Goal: Task Accomplishment & Management: Use online tool/utility

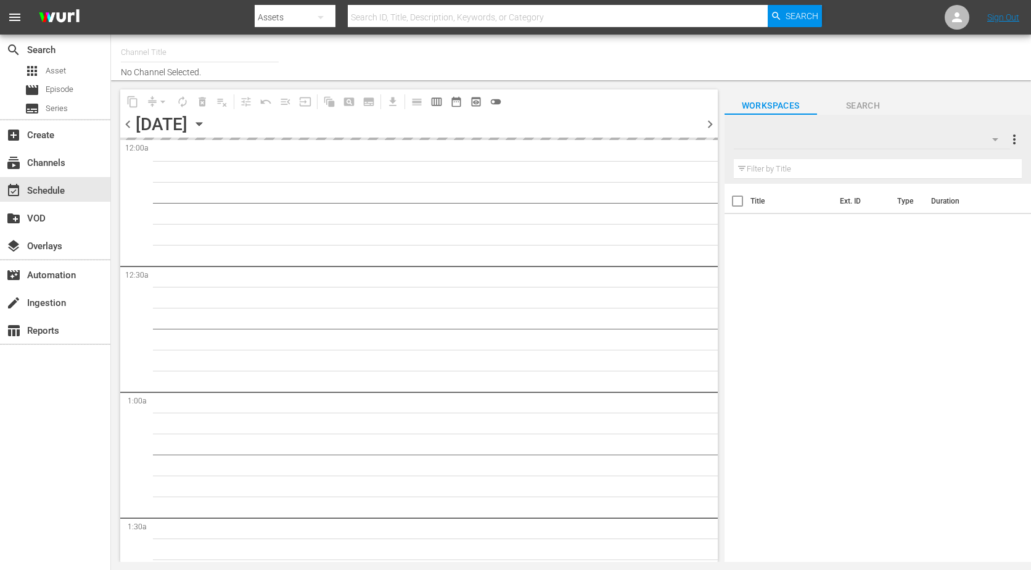
type input "The Film Detective (1847)"
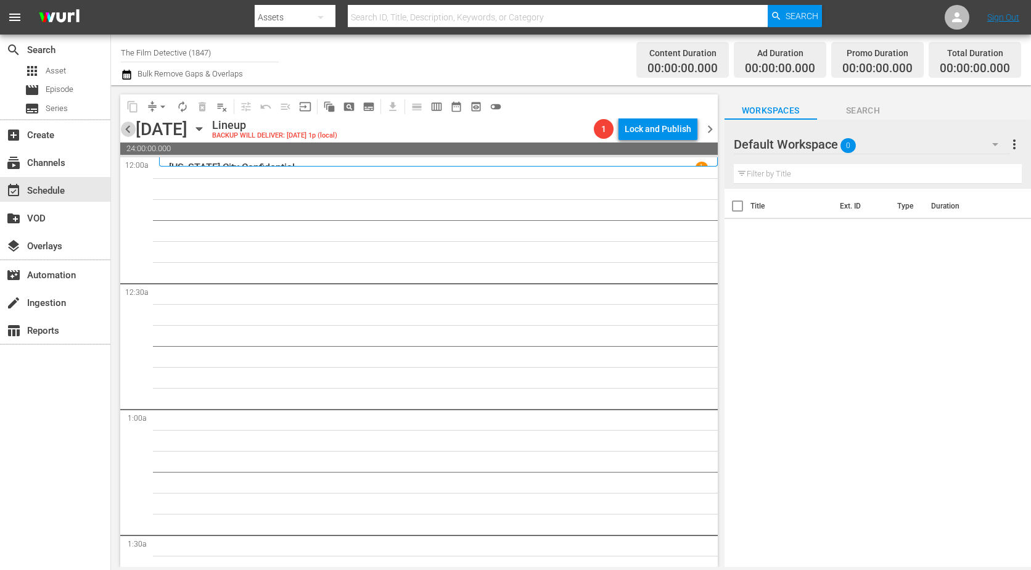
click at [129, 131] on span "chevron_left" at bounding box center [127, 128] width 15 height 15
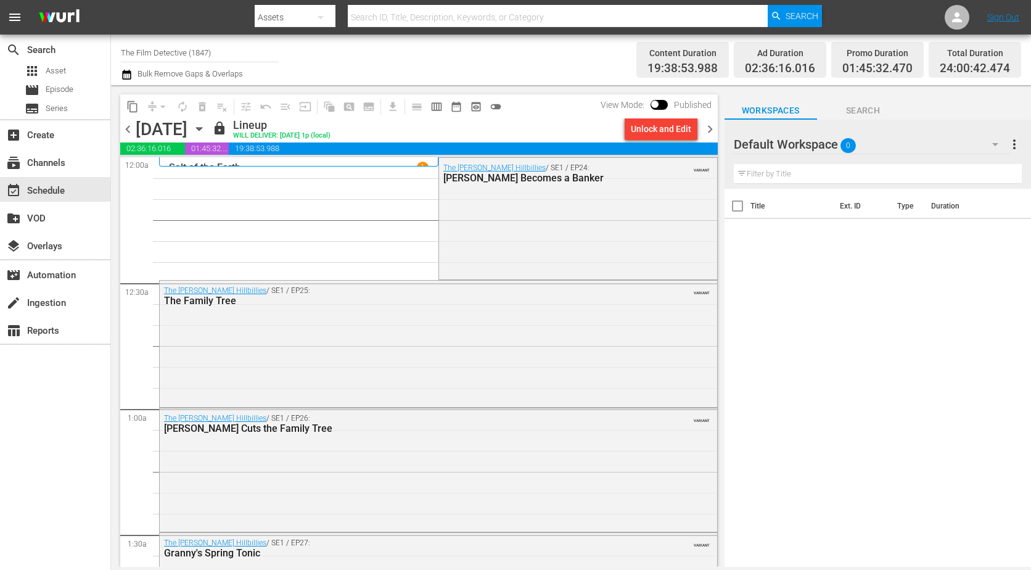
click at [707, 128] on span "chevron_right" at bounding box center [709, 128] width 15 height 15
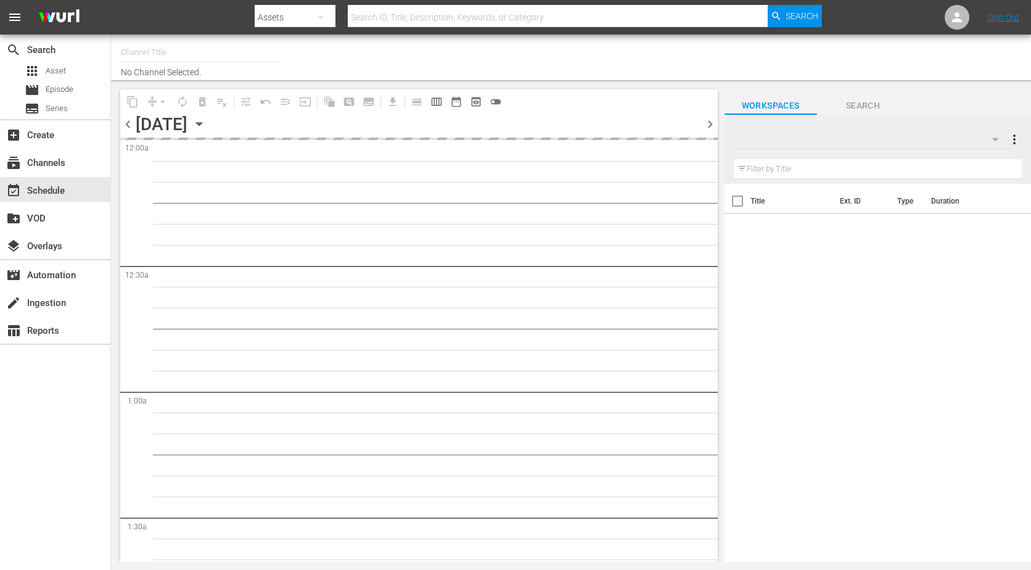
type input "The Film Detective (1847)"
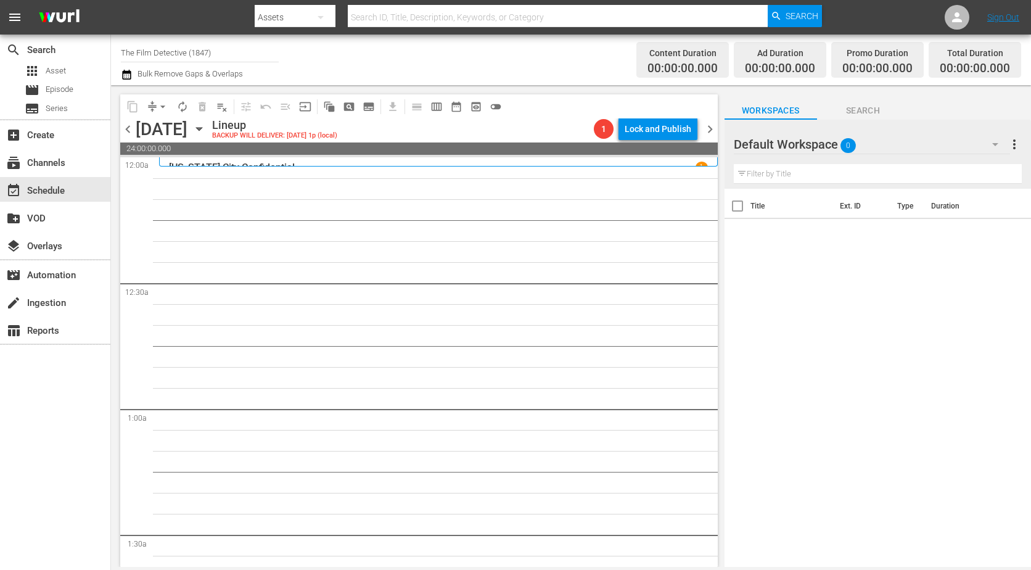
click at [705, 129] on span "chevron_right" at bounding box center [709, 128] width 15 height 15
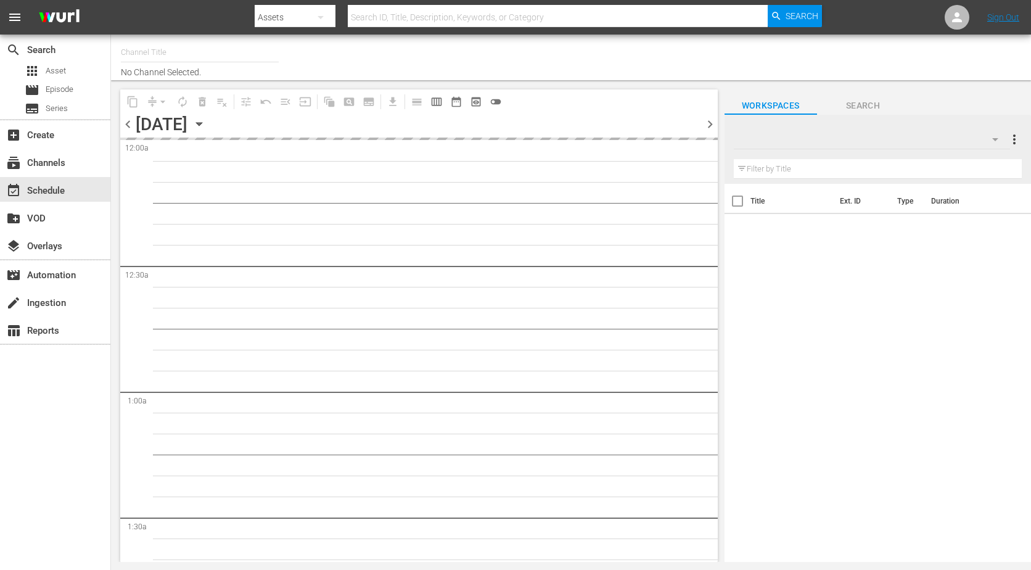
type input "The Film Detective (1847)"
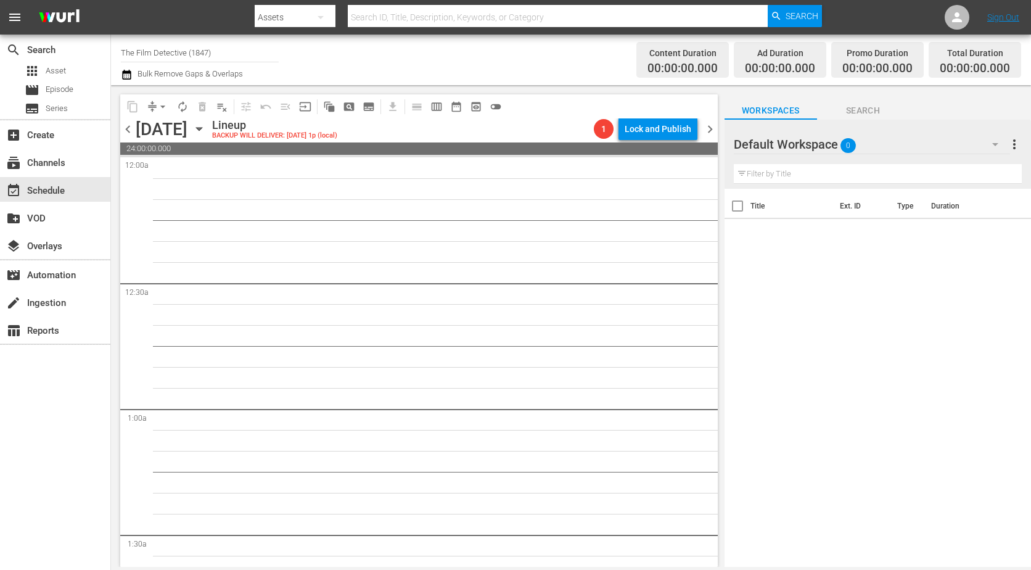
click at [128, 126] on span "chevron_left" at bounding box center [127, 128] width 15 height 15
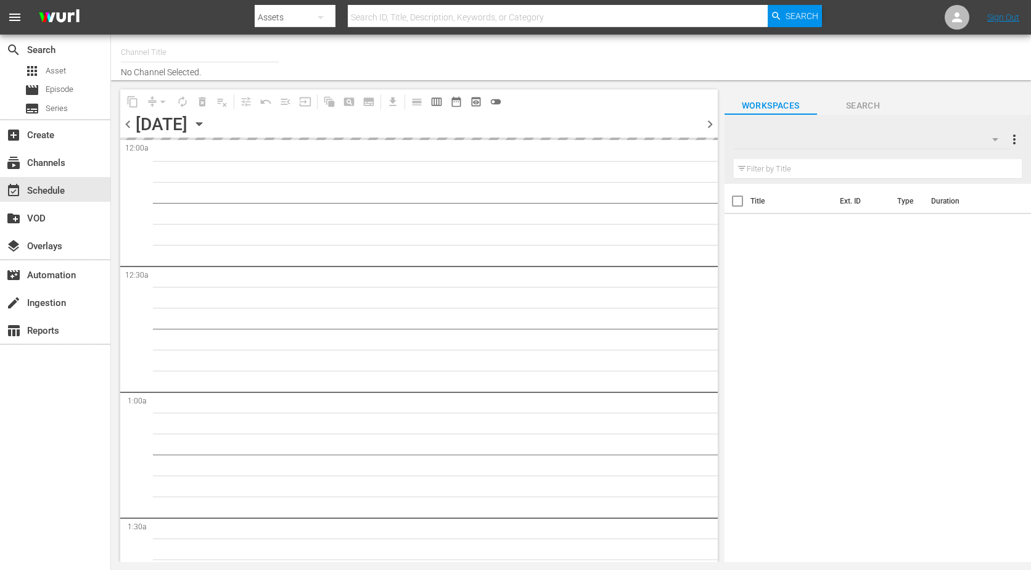
type input "The Film Detective (1847)"
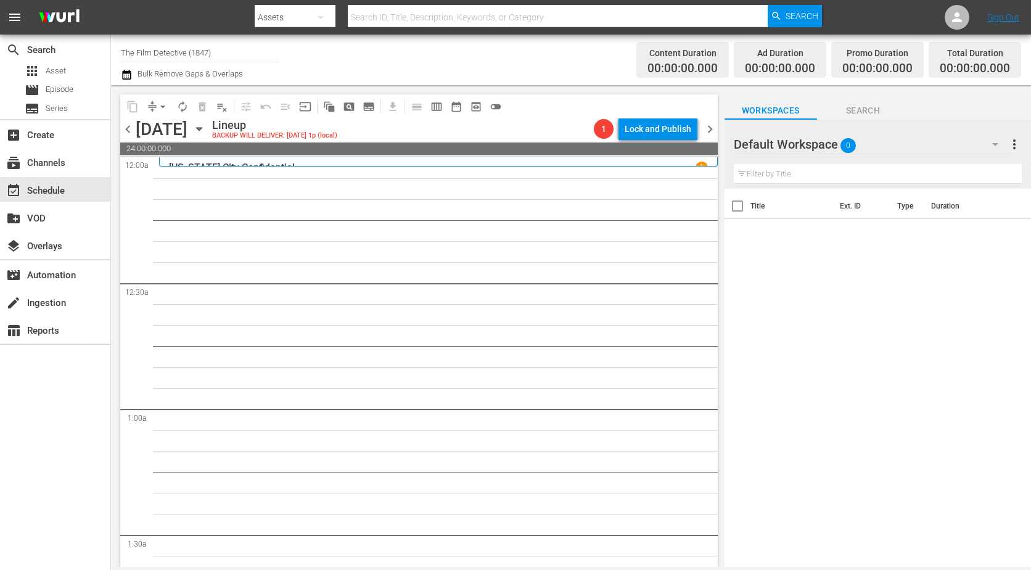
click at [709, 133] on span "chevron_right" at bounding box center [709, 128] width 15 height 15
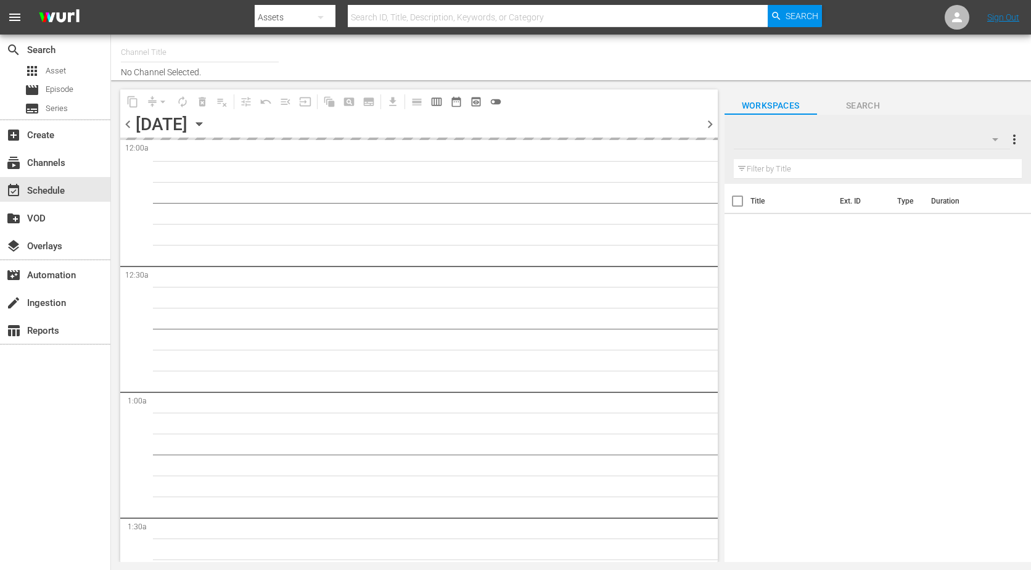
type input "The Film Detective (1847)"
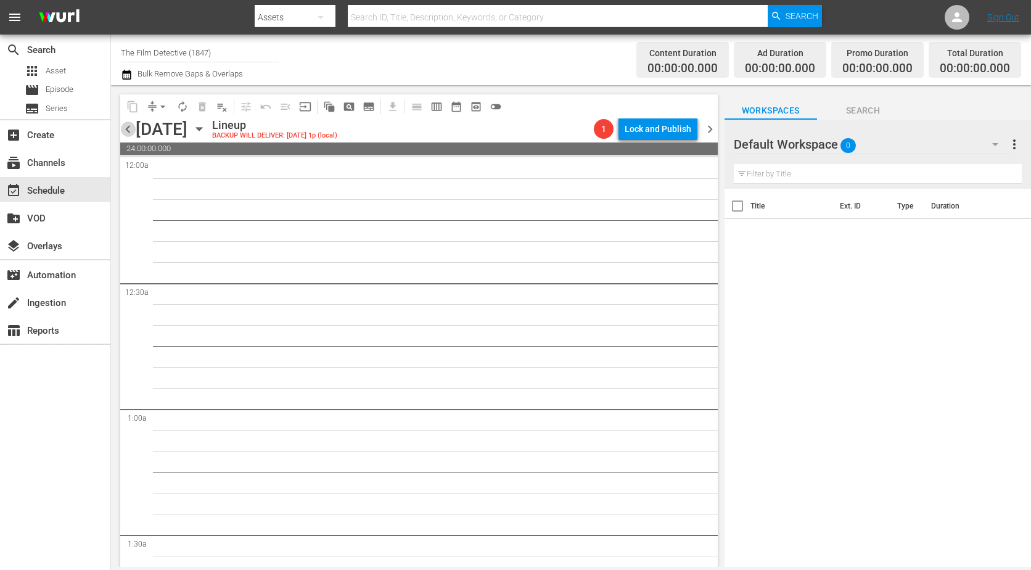
click at [123, 129] on span "chevron_left" at bounding box center [127, 128] width 15 height 15
click at [705, 133] on span "chevron_right" at bounding box center [709, 128] width 15 height 15
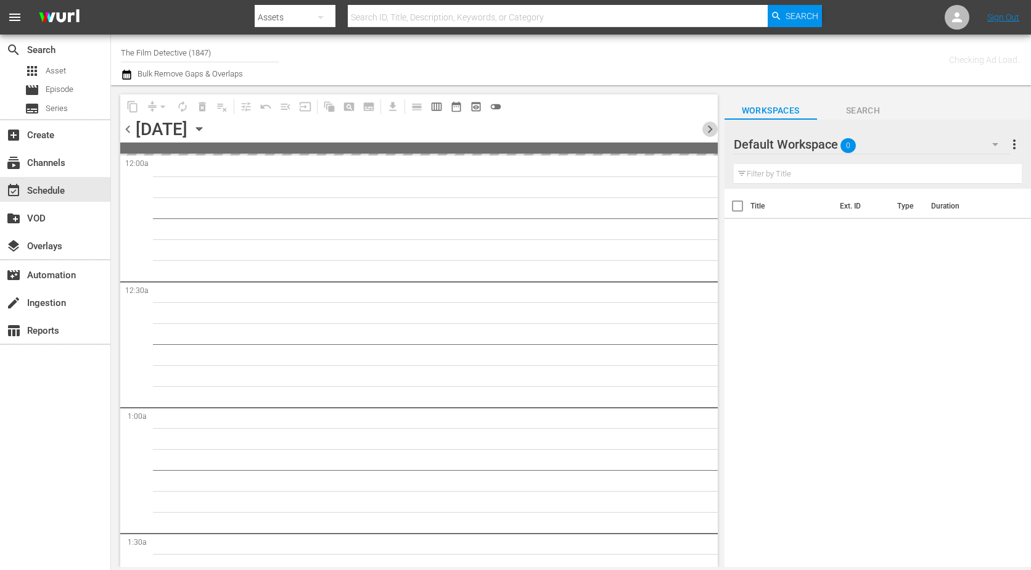
click at [705, 133] on span "chevron_right" at bounding box center [709, 128] width 15 height 15
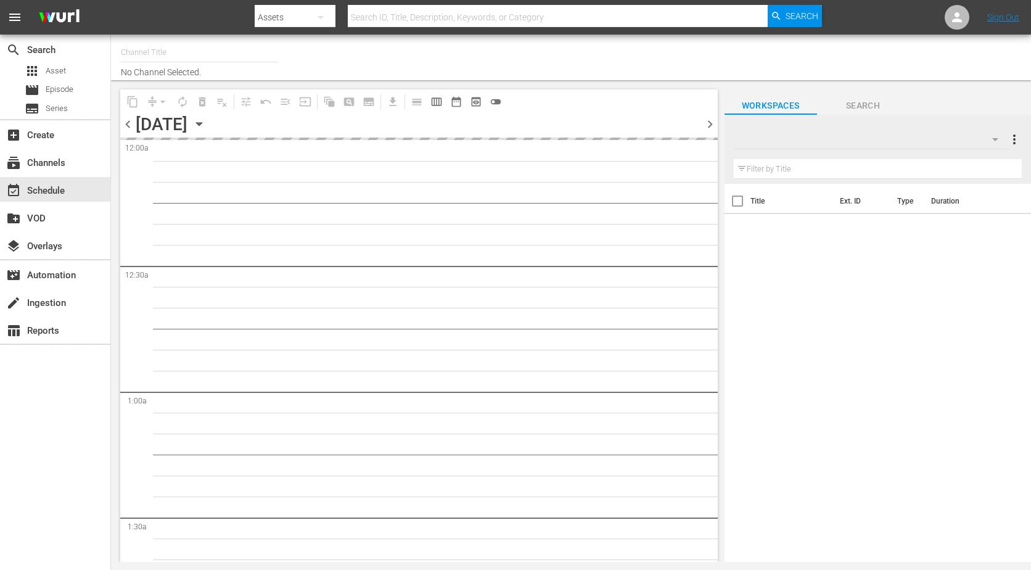
type input "The Film Detective (1847)"
